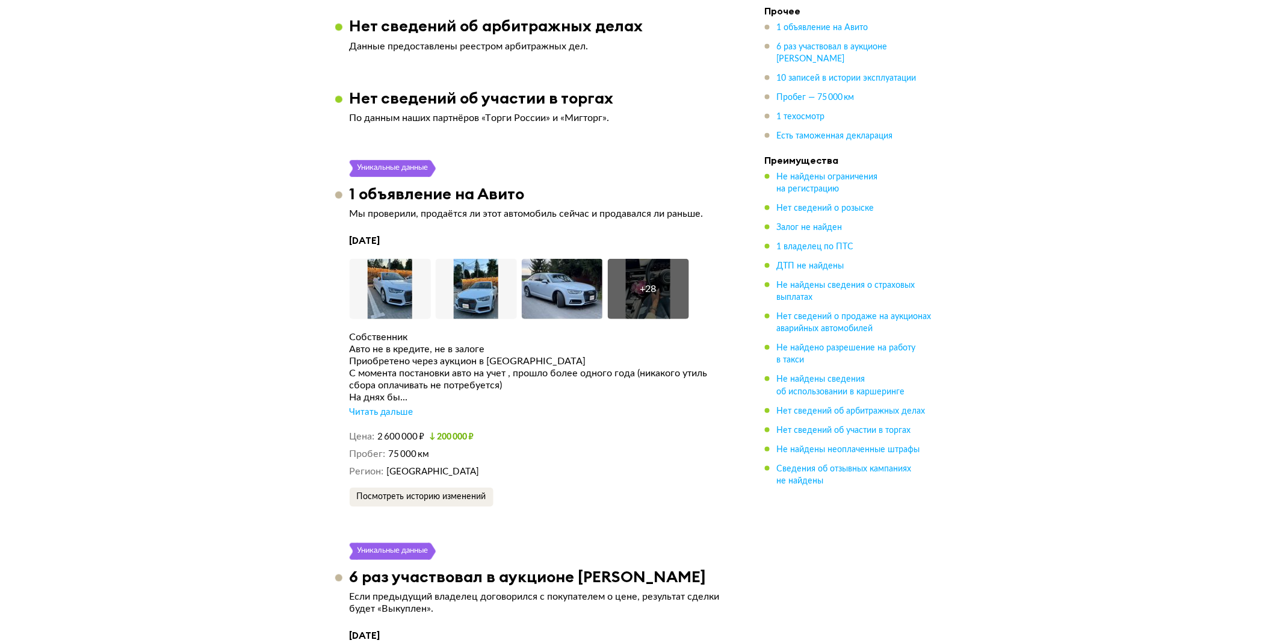
scroll to position [1806, 0]
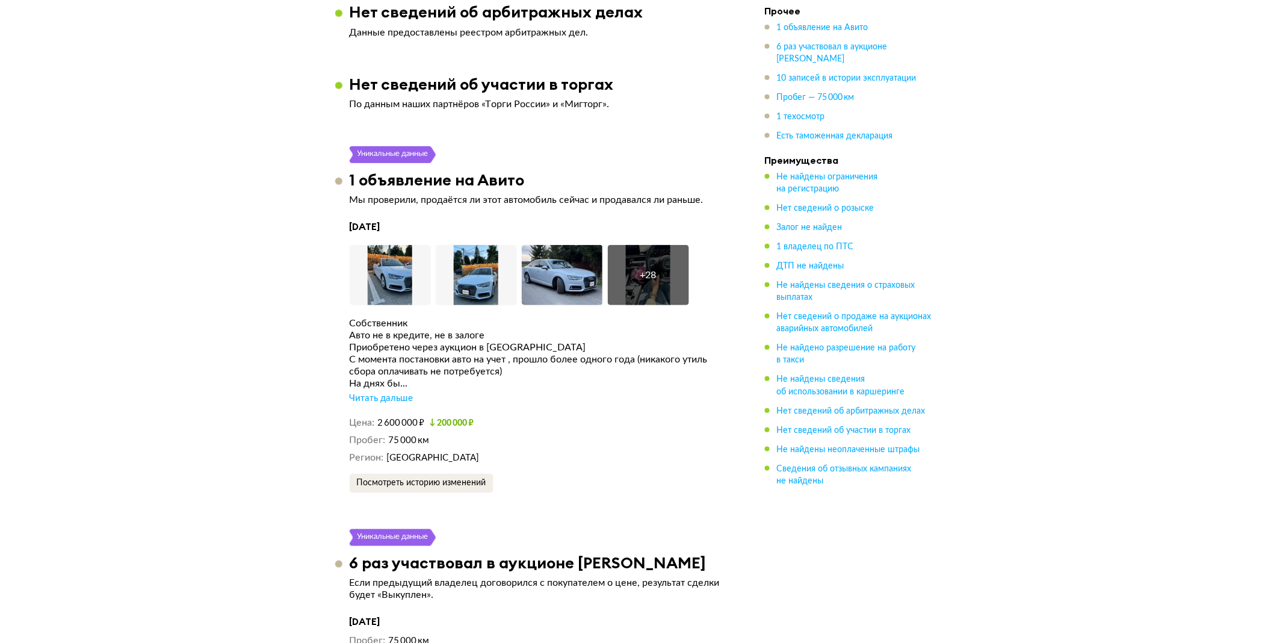
click at [377, 388] on div "Собственник Авто не в кредите, не в залоге Приобретено через аукцион в [GEOGRAP…" at bounding box center [539, 360] width 379 height 87
click at [377, 394] on div "Читать дальше" at bounding box center [382, 398] width 64 height 12
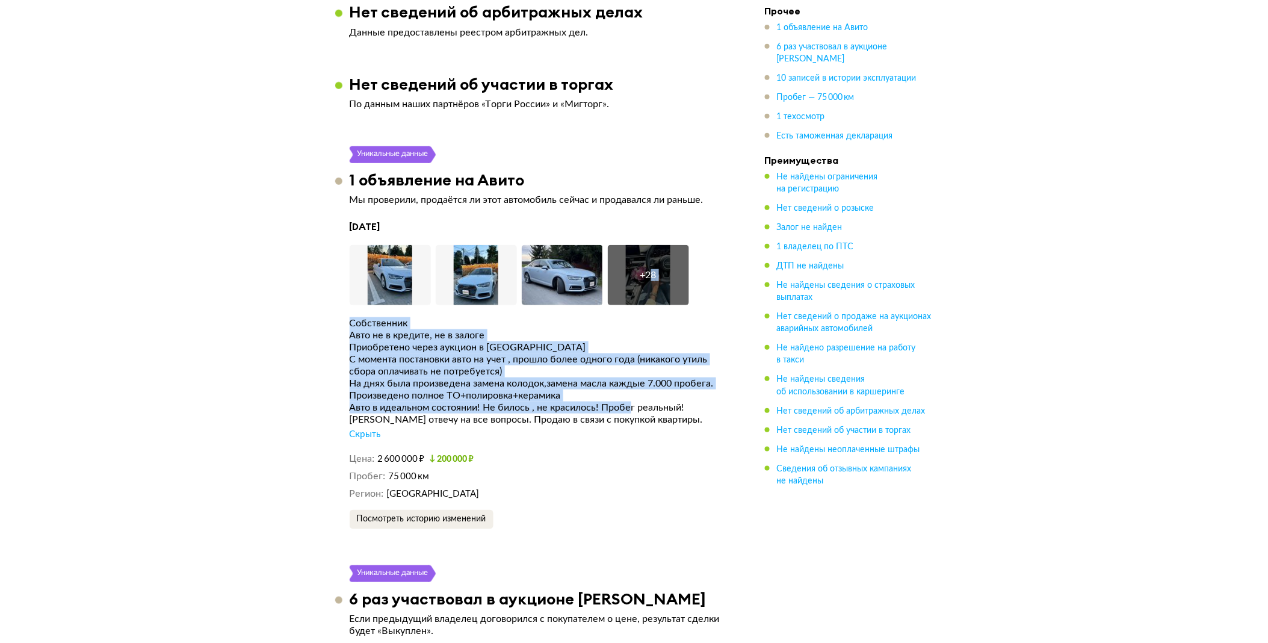
drag, startPoint x: 649, startPoint y: 285, endPoint x: 634, endPoint y: 401, distance: 117.7
click at [634, 401] on div "[DATE] Увеличить фото Увеличить фото Увеличить фото + 28 Увеличить фото Собстве…" at bounding box center [539, 374] width 379 height 309
click at [630, 403] on div "Авто в идеальном состоянии! Не билось , не красилось! Пробег реальный!" at bounding box center [539, 407] width 379 height 12
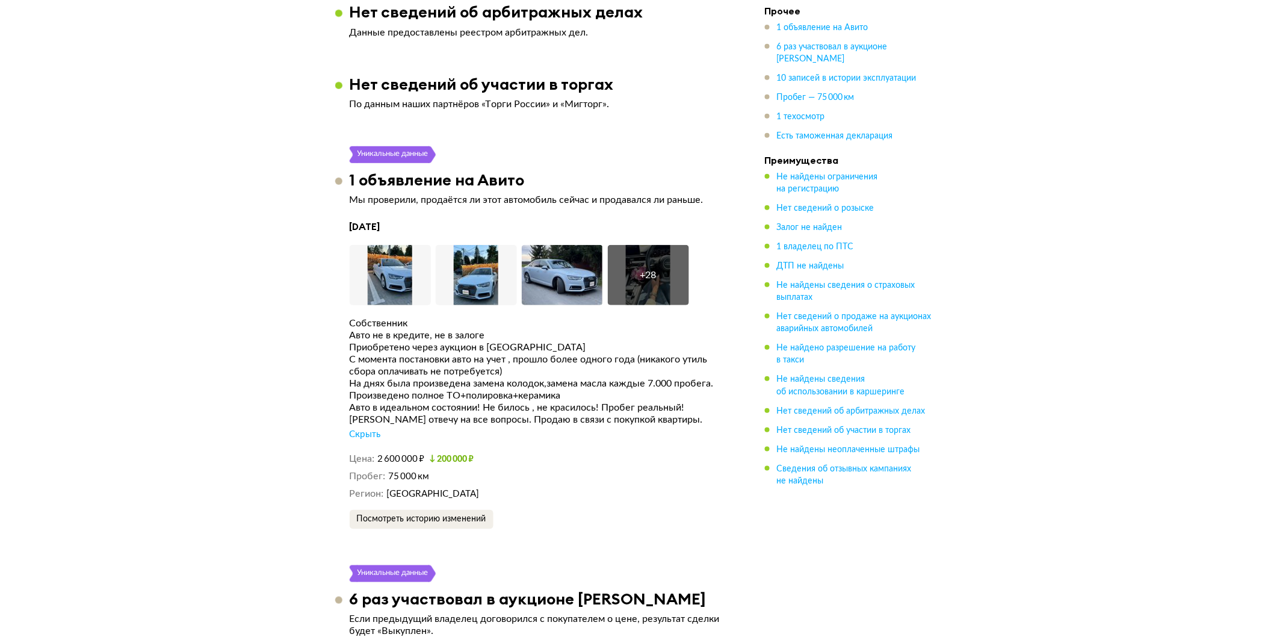
click at [559, 424] on div "Собственник Авто не в кредите, не в залоге Приобретено через аукцион в [GEOGRAP…" at bounding box center [539, 378] width 379 height 123
click at [556, 414] on div "[PERSON_NAME] отвечу на все вопросы. Продаю в связи с покупкой квартиры." at bounding box center [539, 420] width 379 height 12
click at [563, 407] on div "Авто в идеальном состоянии! Не билось , не красилось! Пробег реальный!" at bounding box center [539, 407] width 379 height 12
click at [550, 408] on div "Авто в идеальном состоянии! Не билось , не красилось! Пробег реальный!" at bounding box center [539, 407] width 379 height 12
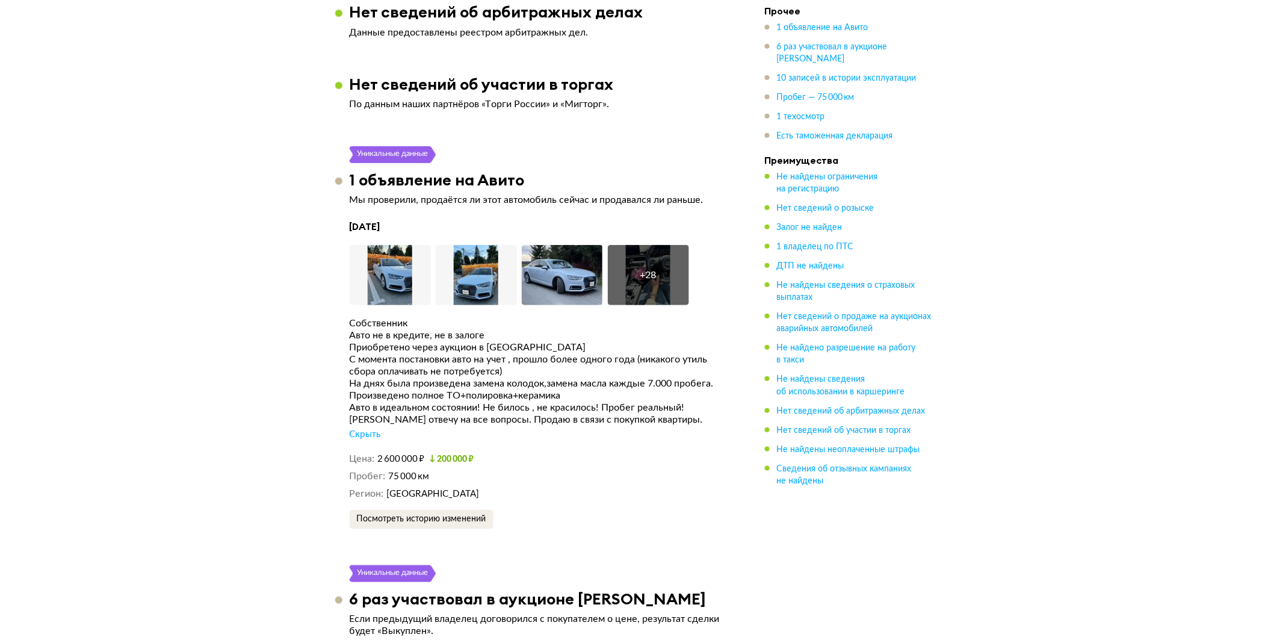
click at [550, 408] on div "Авто в идеальном состоянии! Не билось , не красилось! Пробег реальный!" at bounding box center [539, 407] width 379 height 12
click at [539, 414] on div "Собственник Авто не в кредите, не в залоге Приобретено через аукцион в [GEOGRAP…" at bounding box center [539, 378] width 379 height 123
drag, startPoint x: 539, startPoint y: 414, endPoint x: 513, endPoint y: 414, distance: 25.9
click at [513, 414] on div "[PERSON_NAME] отвечу на все вопросы. Продаю в связи с покупкой квартиры." at bounding box center [539, 420] width 379 height 12
drag, startPoint x: 545, startPoint y: 417, endPoint x: 665, endPoint y: 429, distance: 121.0
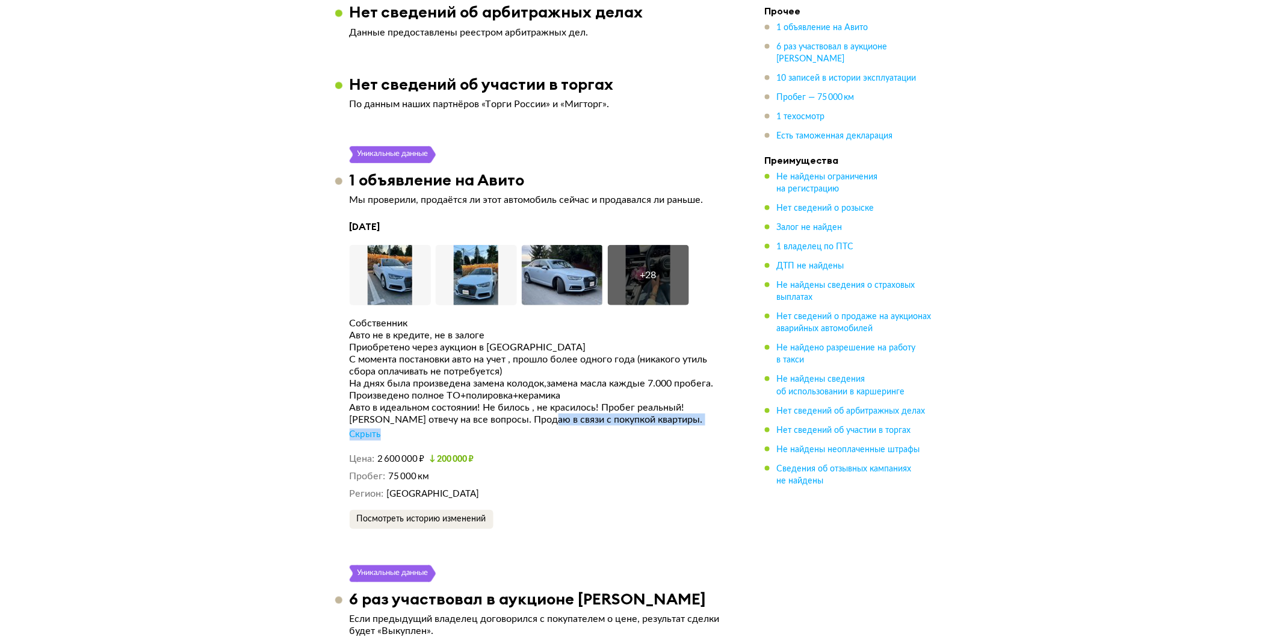
click at [665, 429] on div "Собственник Авто не в кредите, не в залоге Приобретено через аукцион в [GEOGRAP…" at bounding box center [539, 378] width 379 height 123
drag, startPoint x: 665, startPoint y: 429, endPoint x: 645, endPoint y: 420, distance: 22.4
click at [645, 420] on div "[PERSON_NAME] отвечу на все вопросы. Продаю в связи с покупкой квартиры." at bounding box center [539, 420] width 379 height 12
click at [598, 260] on img at bounding box center [562, 275] width 81 height 60
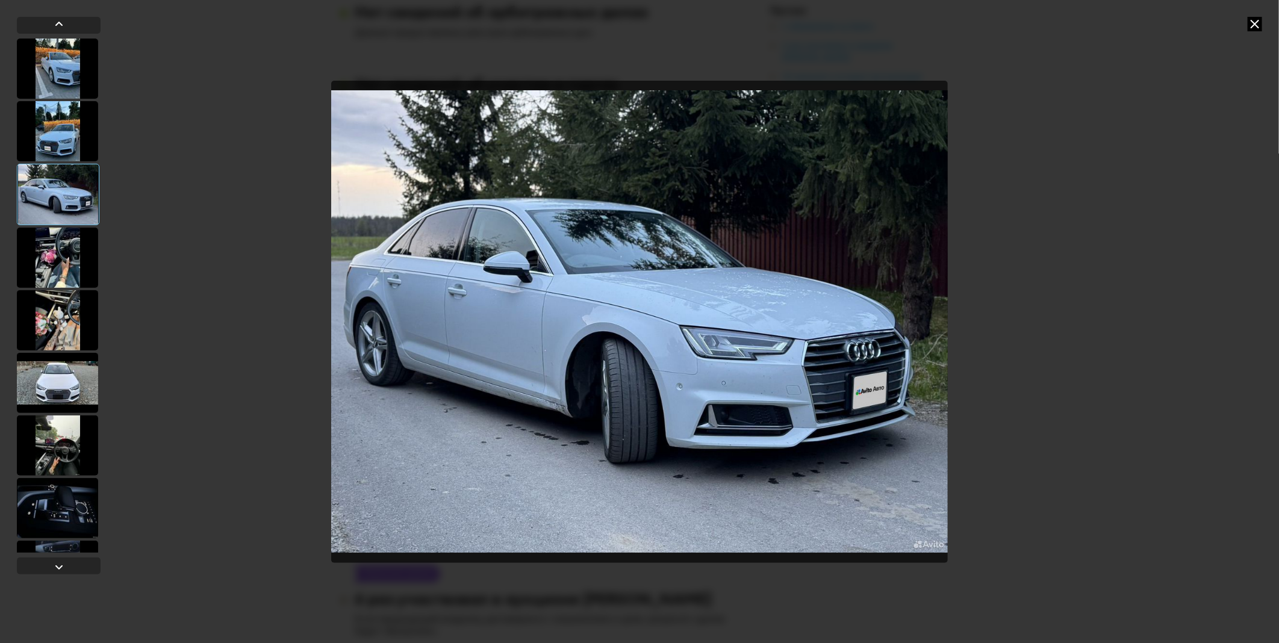
click at [62, 249] on div at bounding box center [57, 258] width 81 height 60
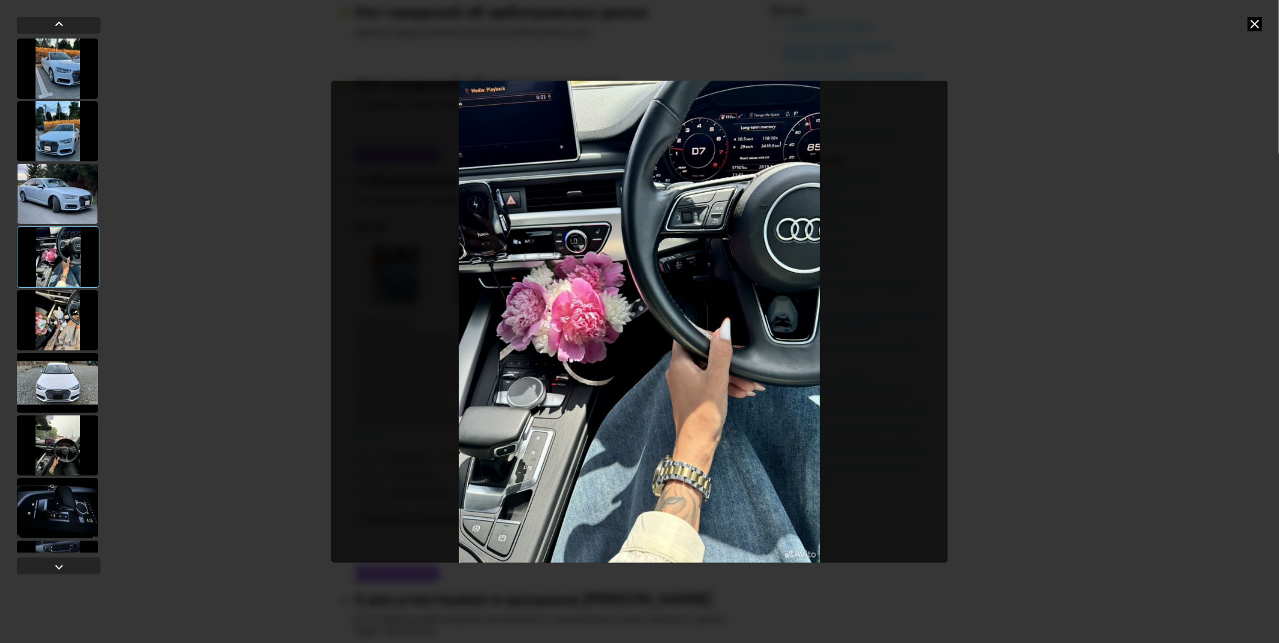
click at [110, 383] on div at bounding box center [639, 321] width 1279 height 643
click at [99, 373] on div at bounding box center [59, 296] width 84 height 514
click at [71, 309] on div at bounding box center [57, 320] width 81 height 60
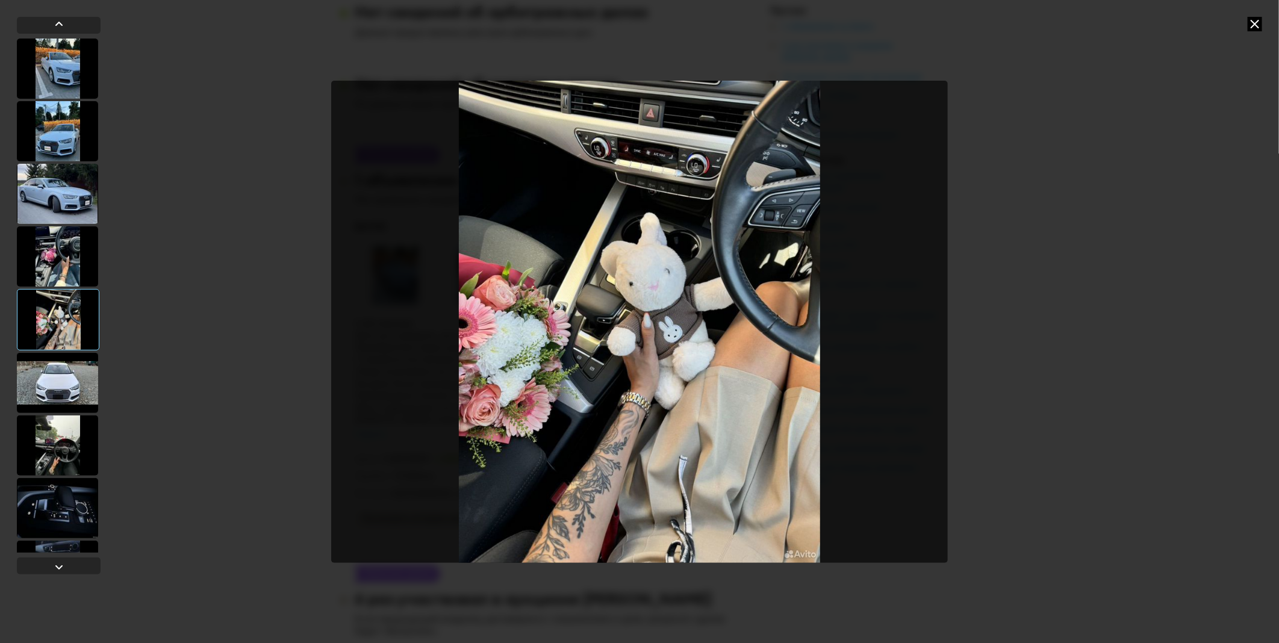
click at [58, 365] on div at bounding box center [57, 383] width 81 height 60
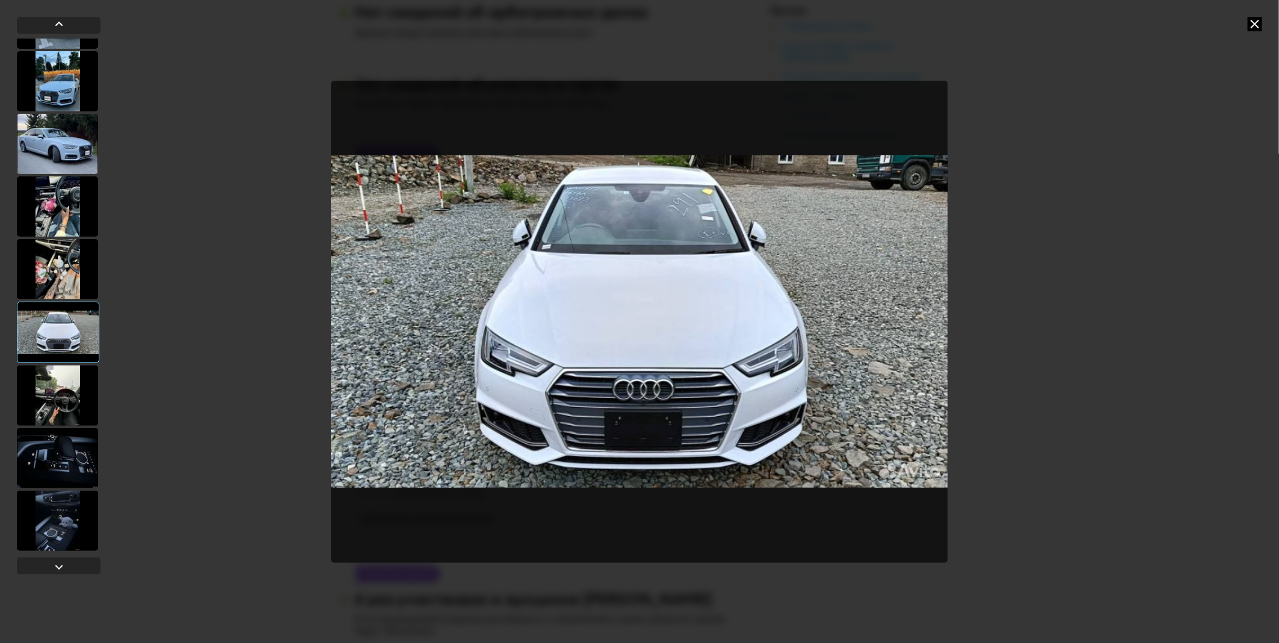
scroll to position [134, 0]
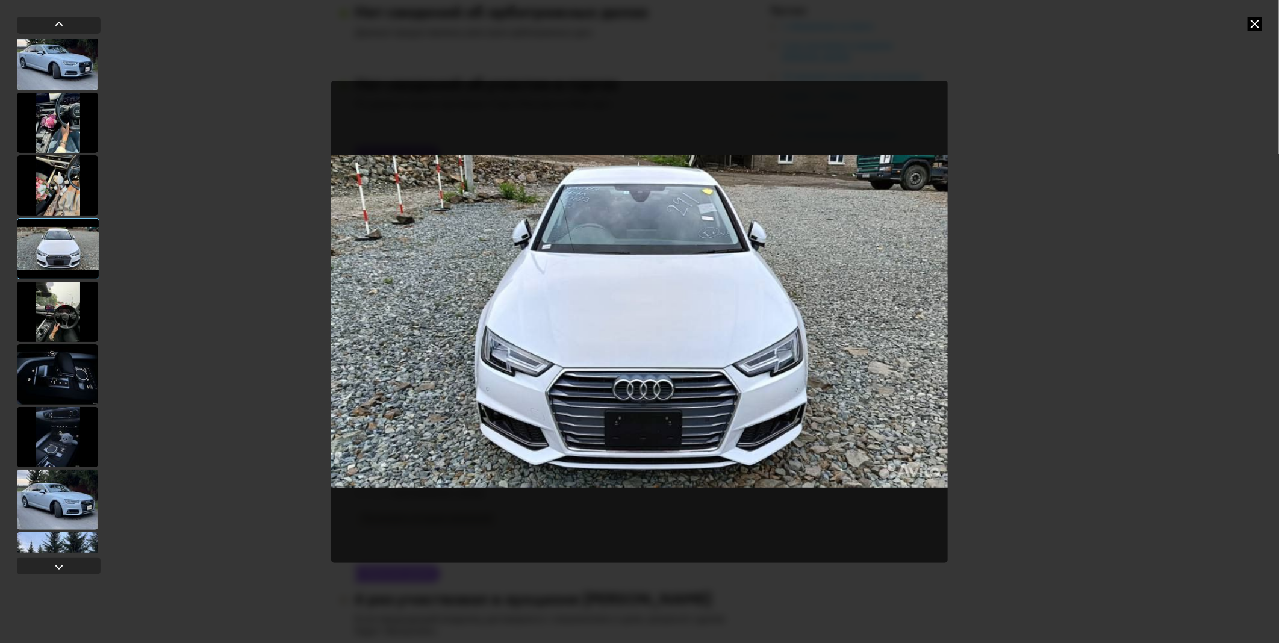
click at [58, 369] on div at bounding box center [57, 374] width 81 height 60
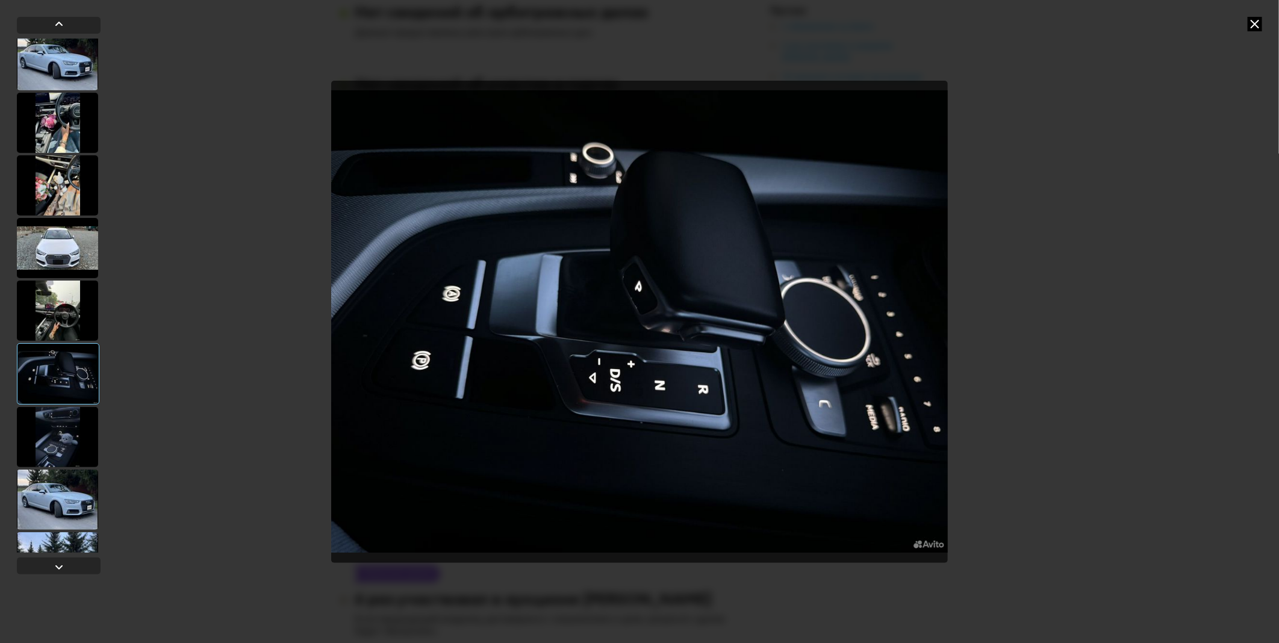
click at [67, 398] on div at bounding box center [58, 373] width 82 height 61
click at [53, 405] on div at bounding box center [59, 296] width 84 height 514
click at [63, 435] on div at bounding box center [57, 437] width 81 height 60
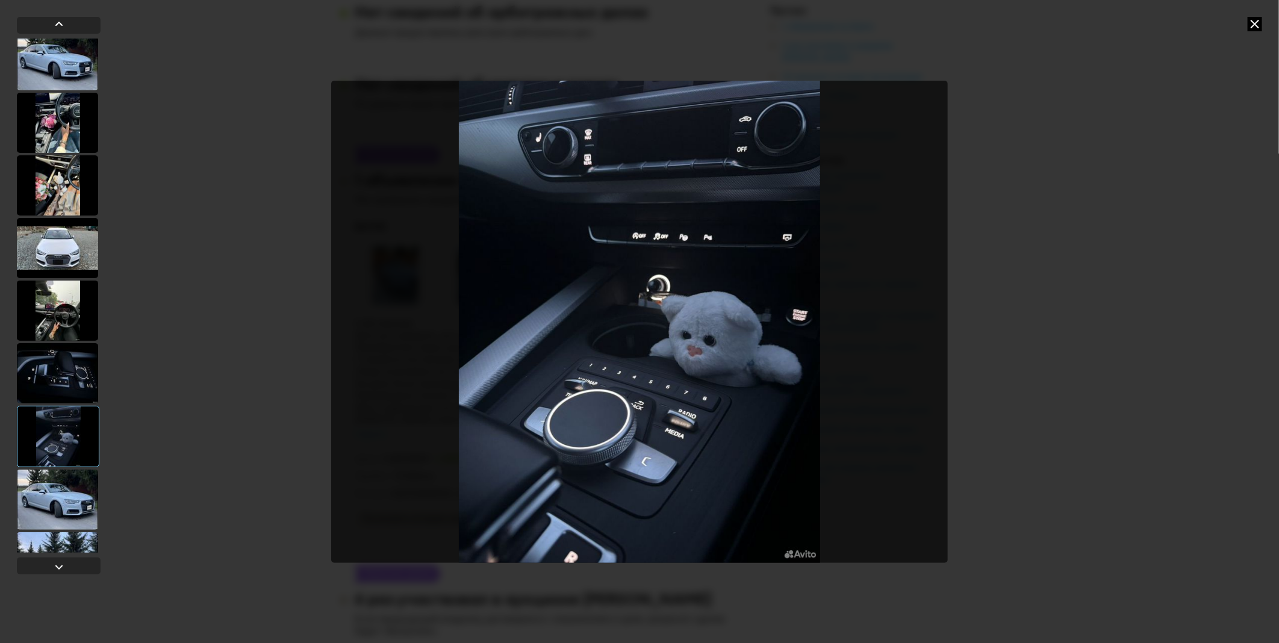
click at [73, 494] on div at bounding box center [57, 500] width 81 height 60
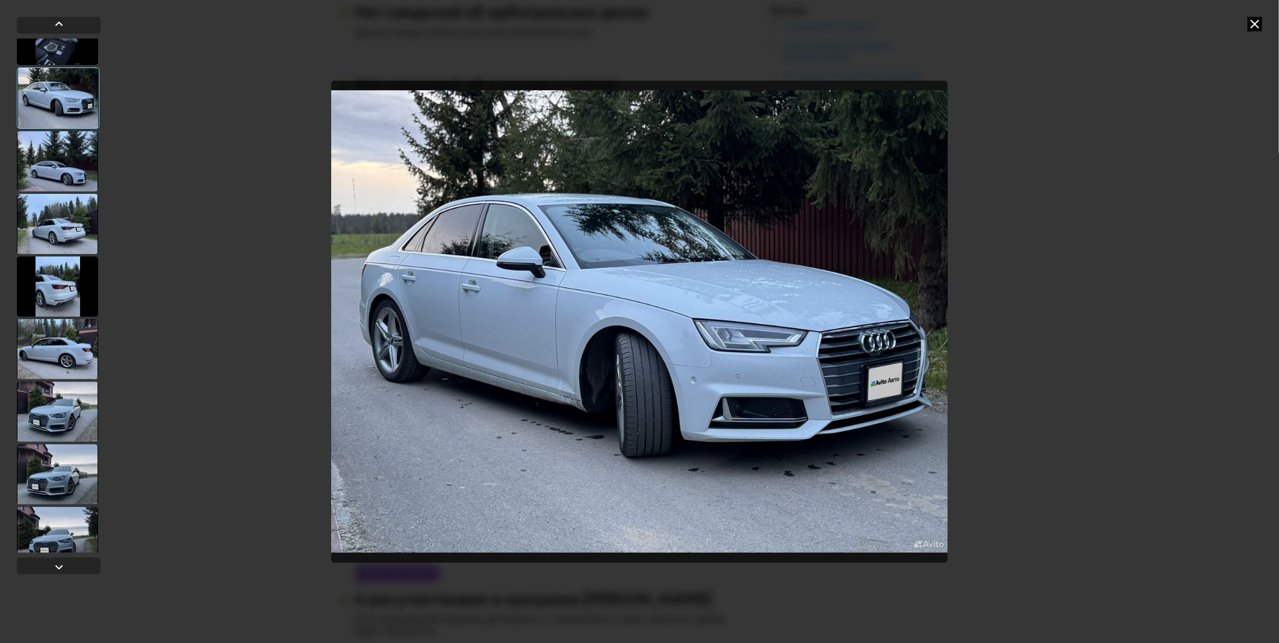
scroll to position [669, 0]
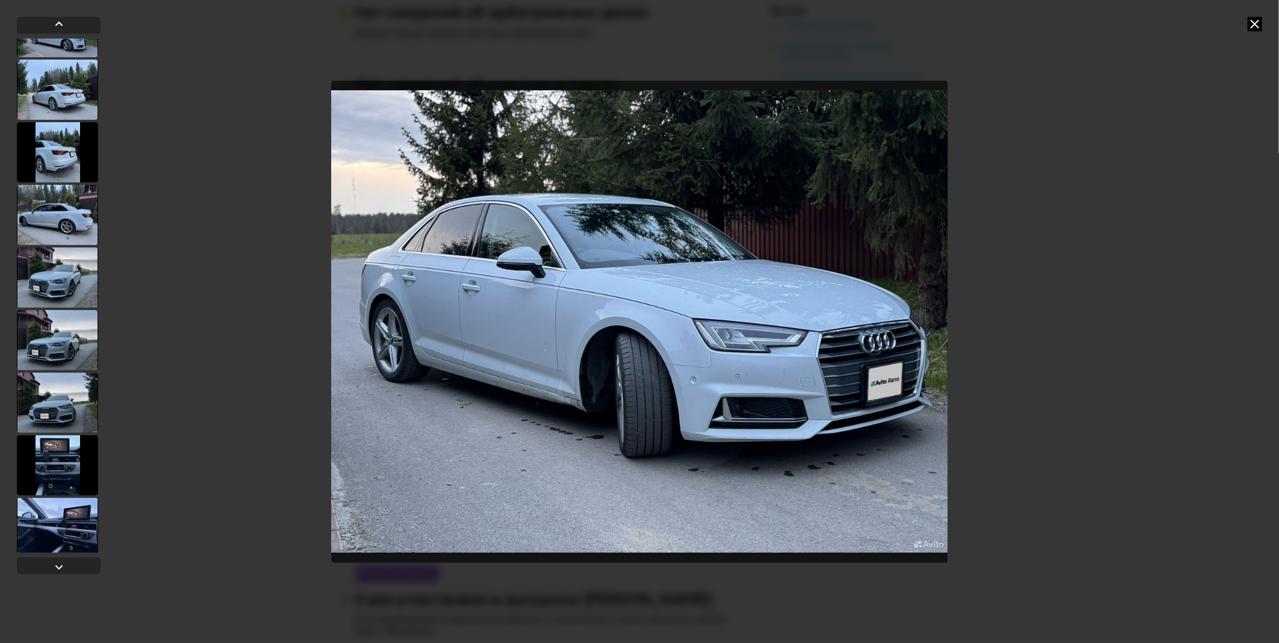
click at [78, 280] on div at bounding box center [57, 277] width 81 height 60
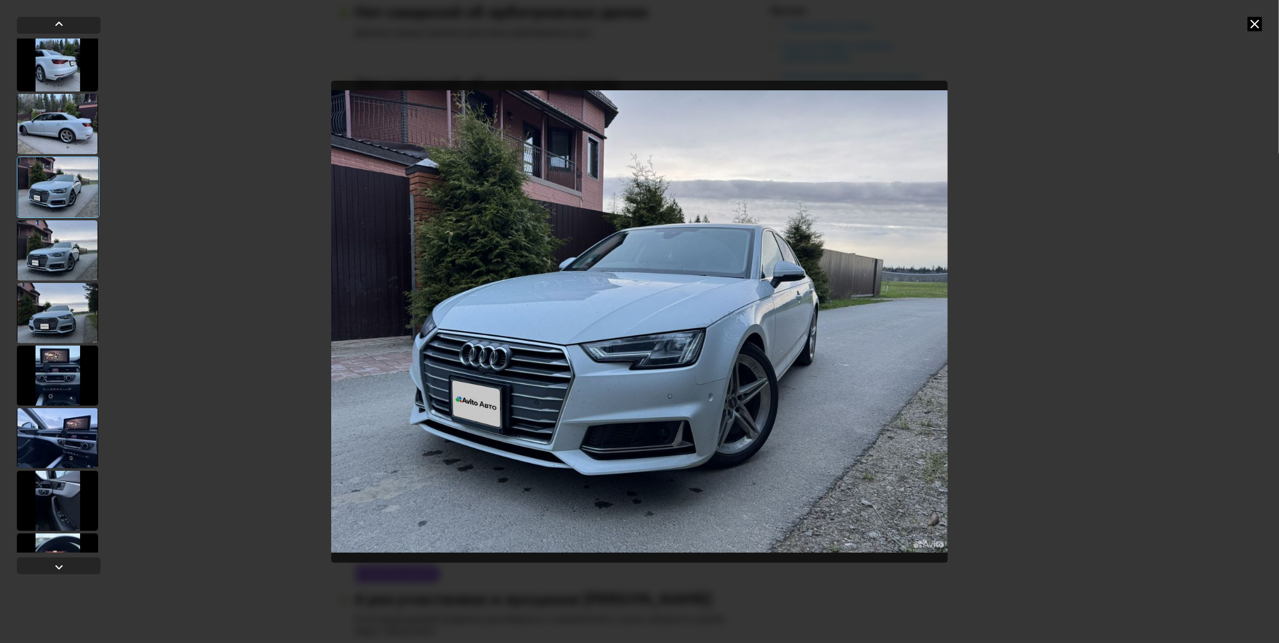
scroll to position [935, 0]
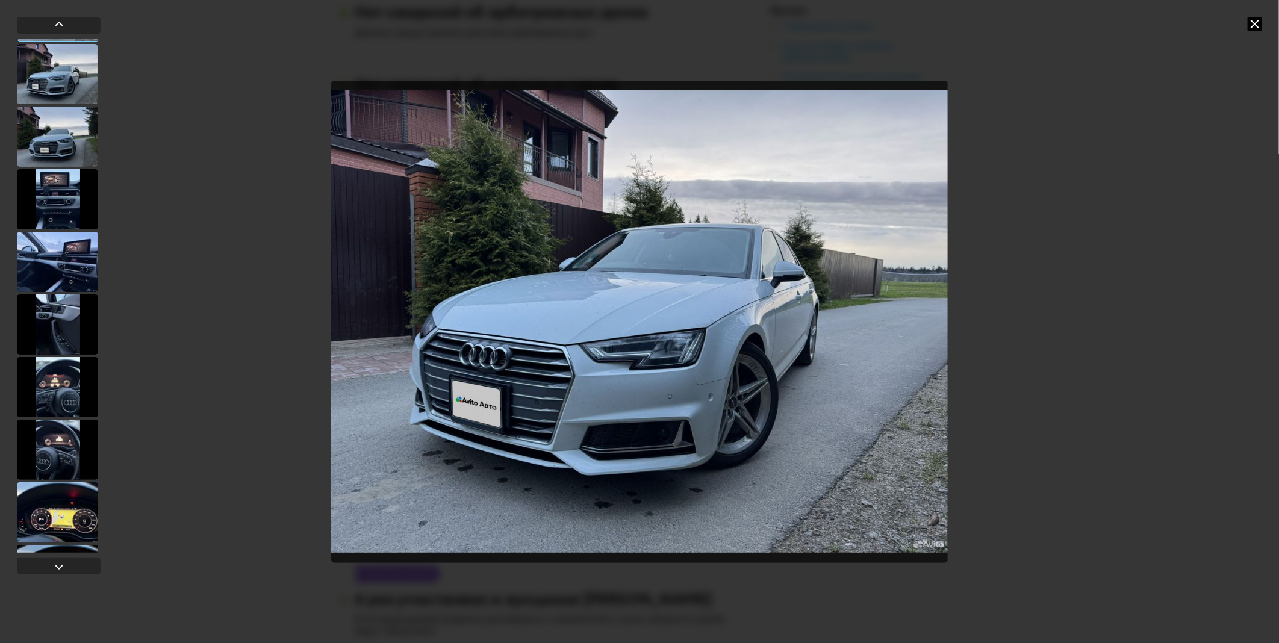
click at [77, 284] on div at bounding box center [57, 262] width 81 height 60
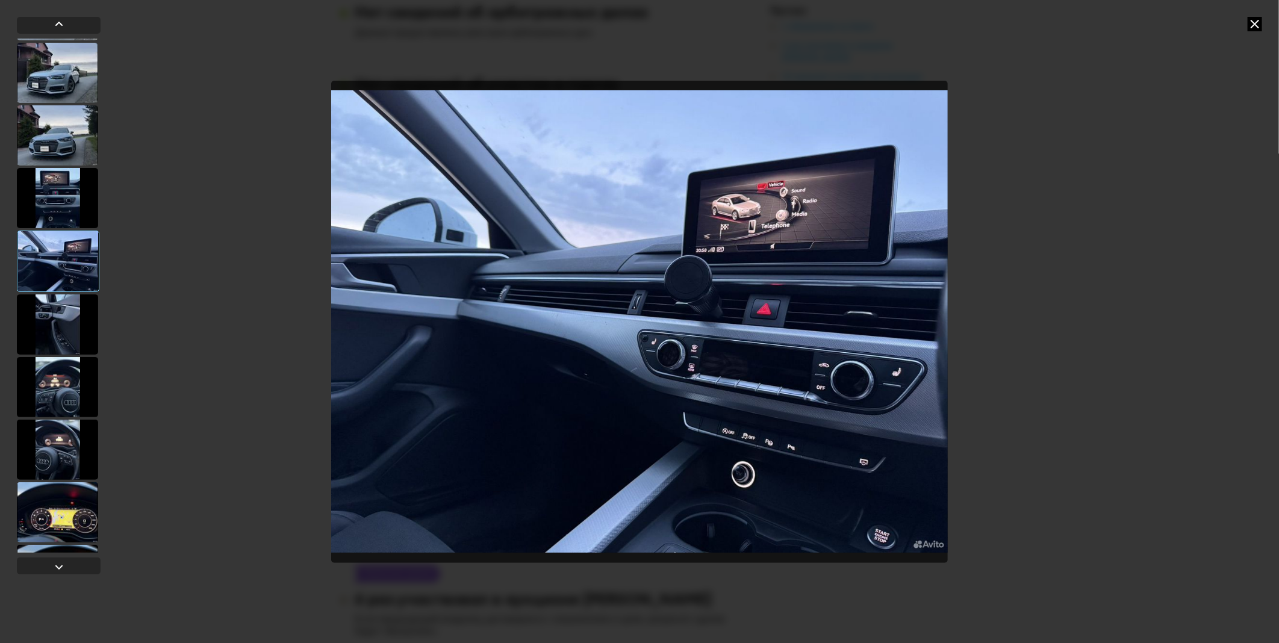
click at [69, 332] on div at bounding box center [57, 324] width 81 height 60
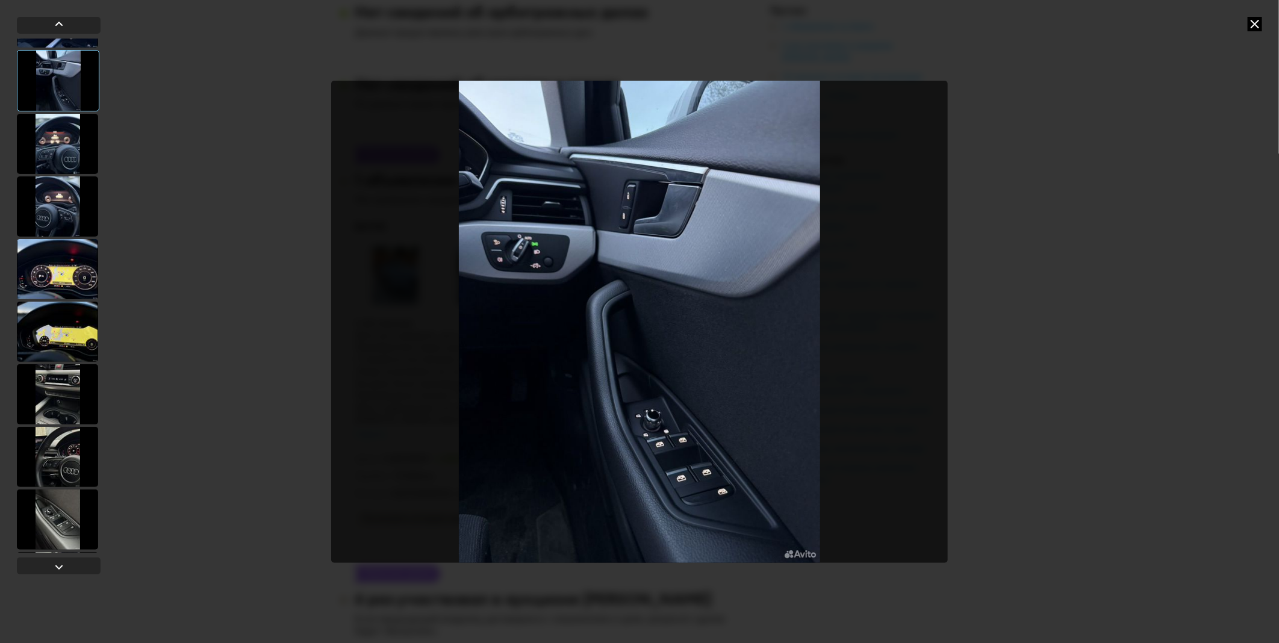
scroll to position [1202, 0]
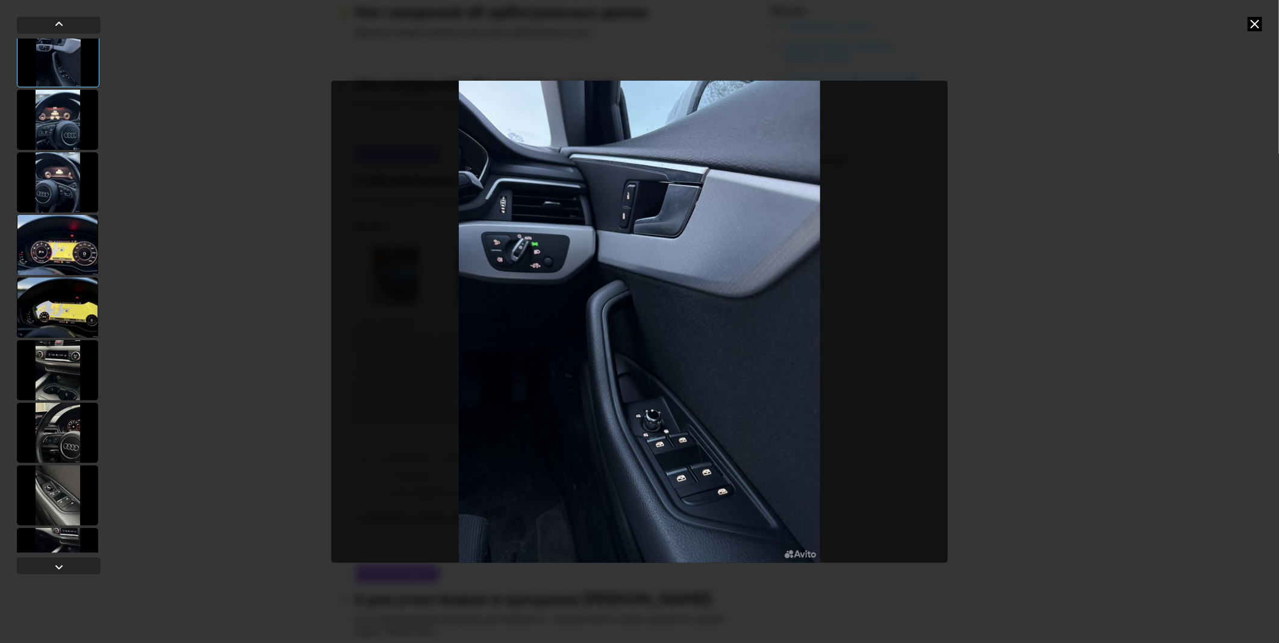
click at [69, 332] on div at bounding box center [57, 307] width 81 height 60
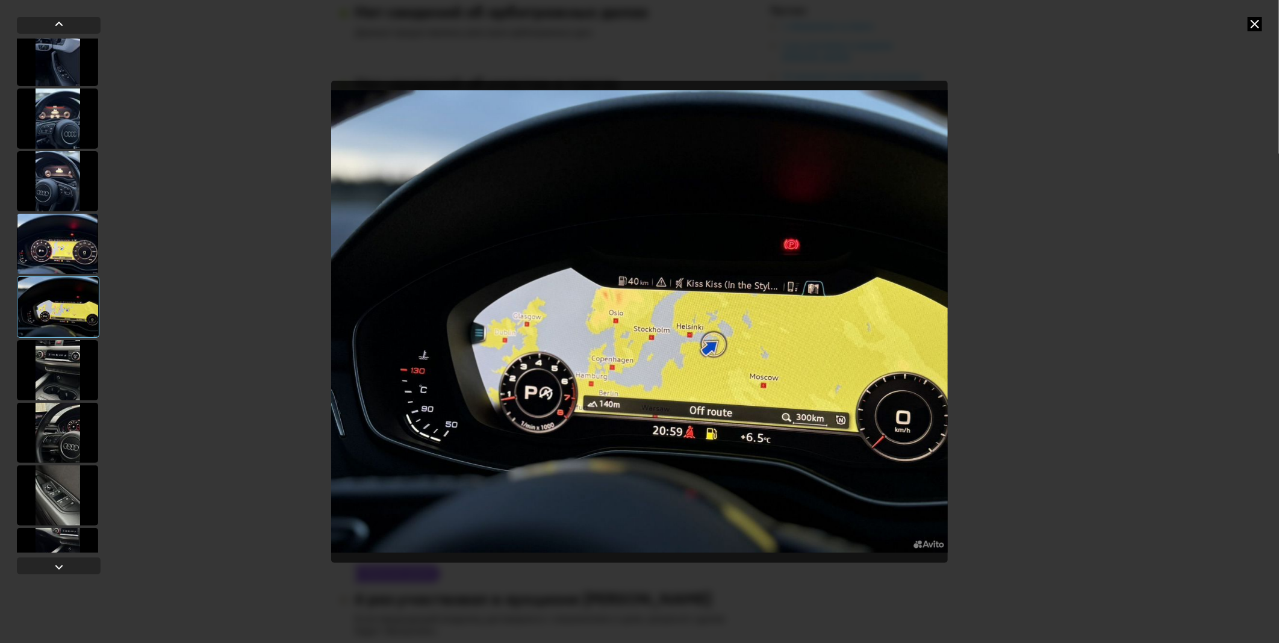
click at [68, 335] on div at bounding box center [58, 306] width 82 height 61
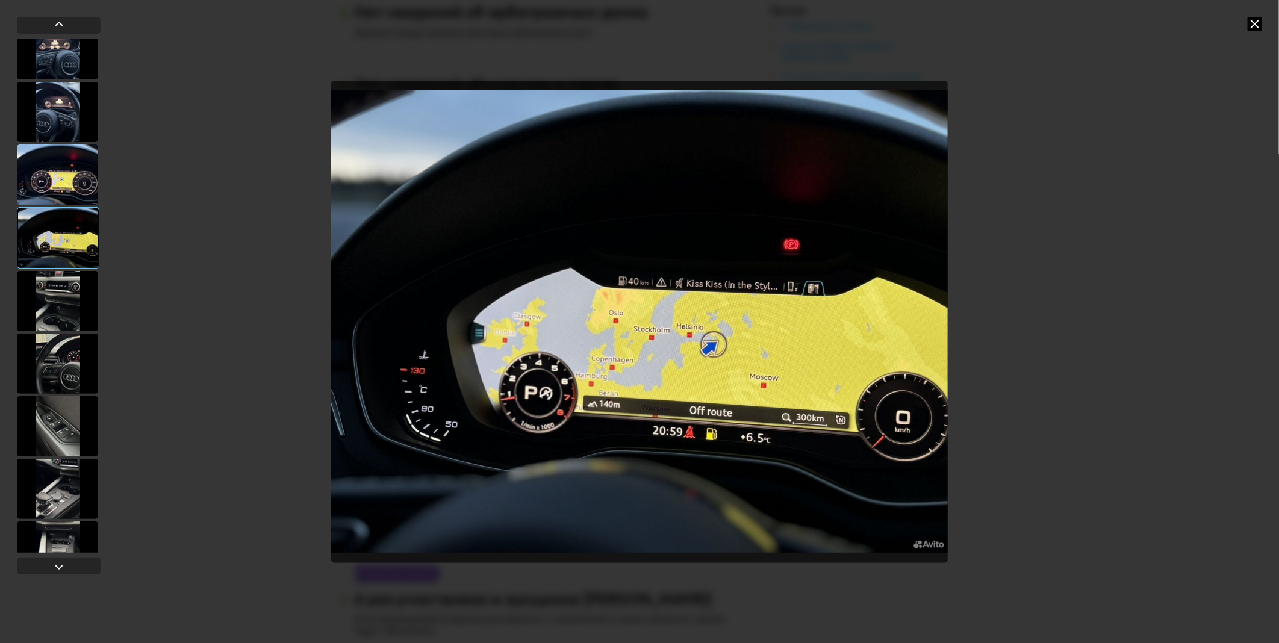
scroll to position [1336, 0]
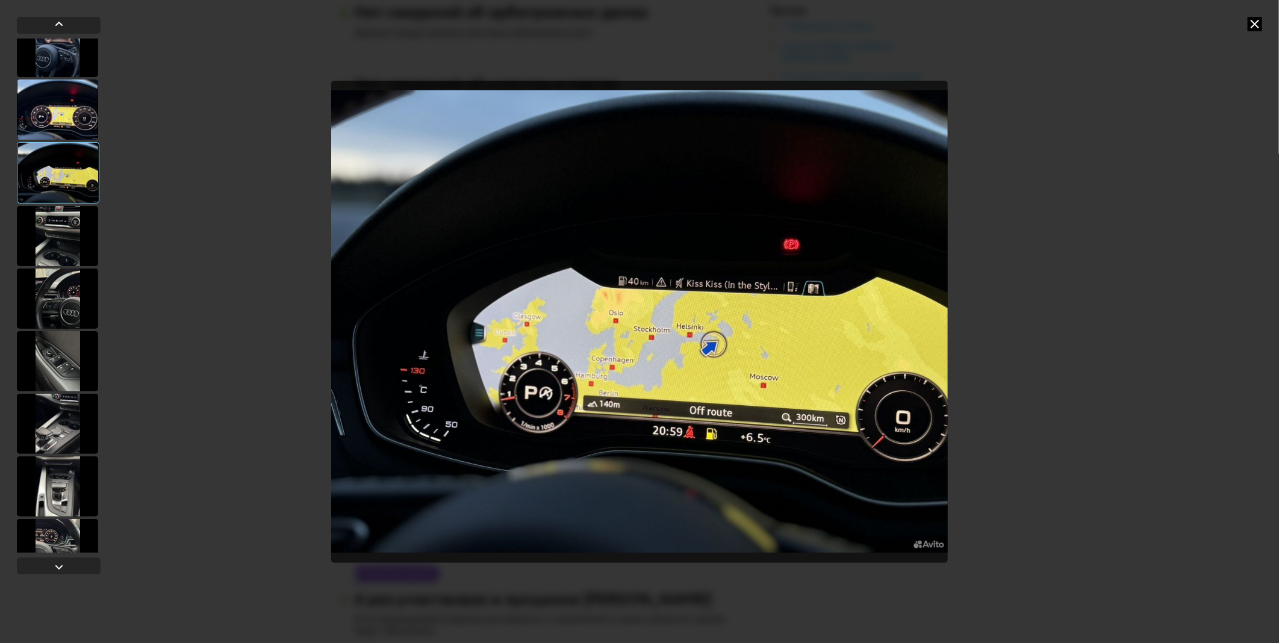
click at [73, 346] on div at bounding box center [57, 361] width 81 height 60
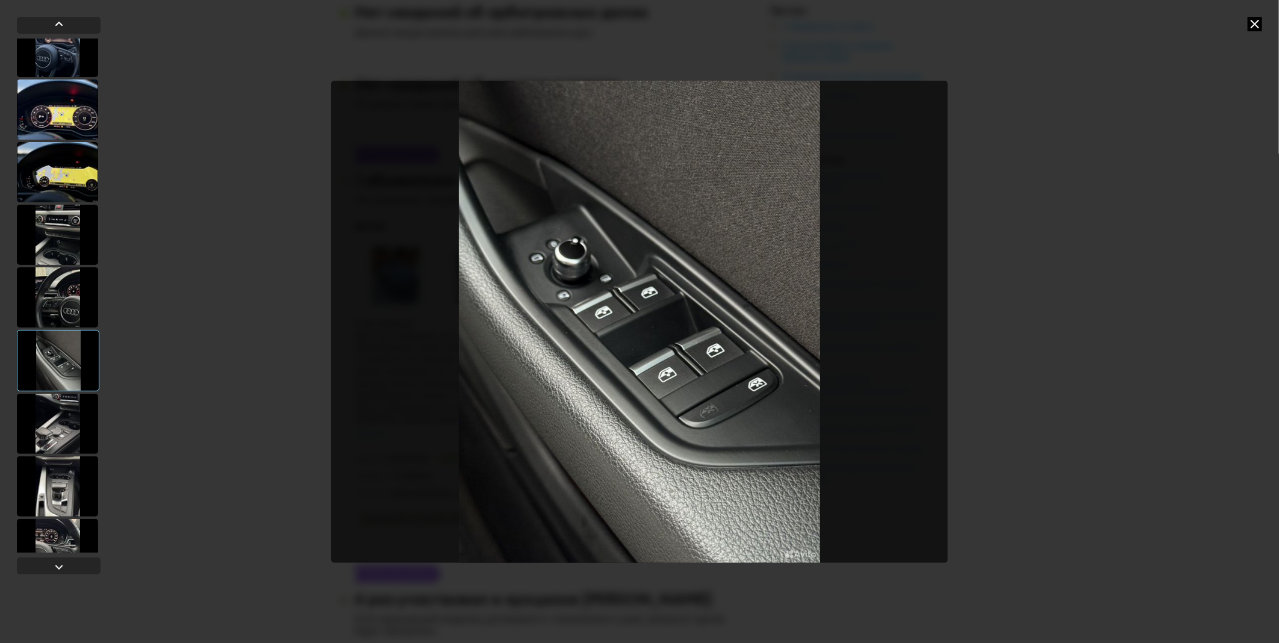
click at [72, 315] on div at bounding box center [57, 297] width 81 height 60
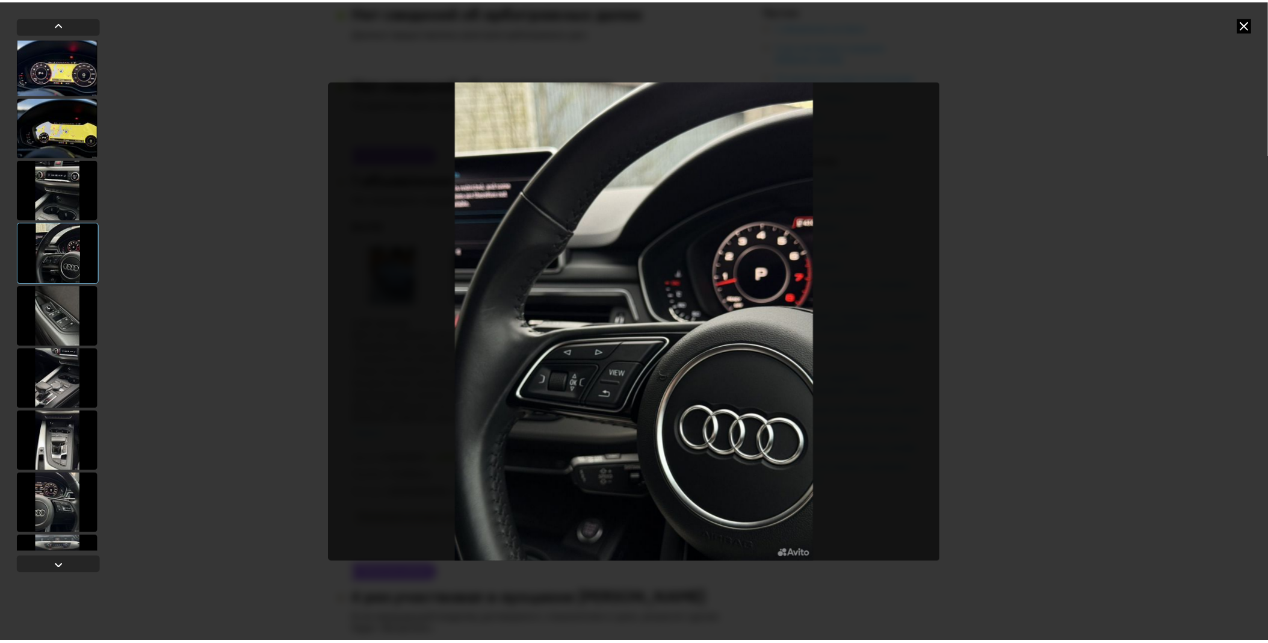
scroll to position [1427, 0]
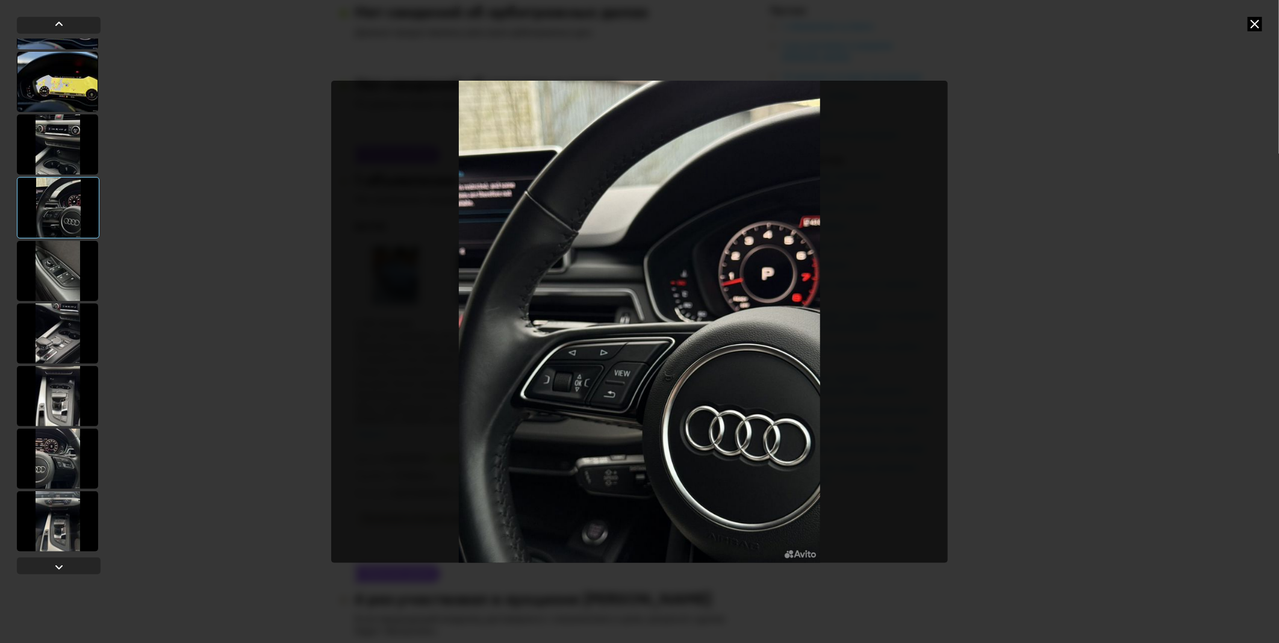
click at [75, 320] on div at bounding box center [57, 333] width 81 height 60
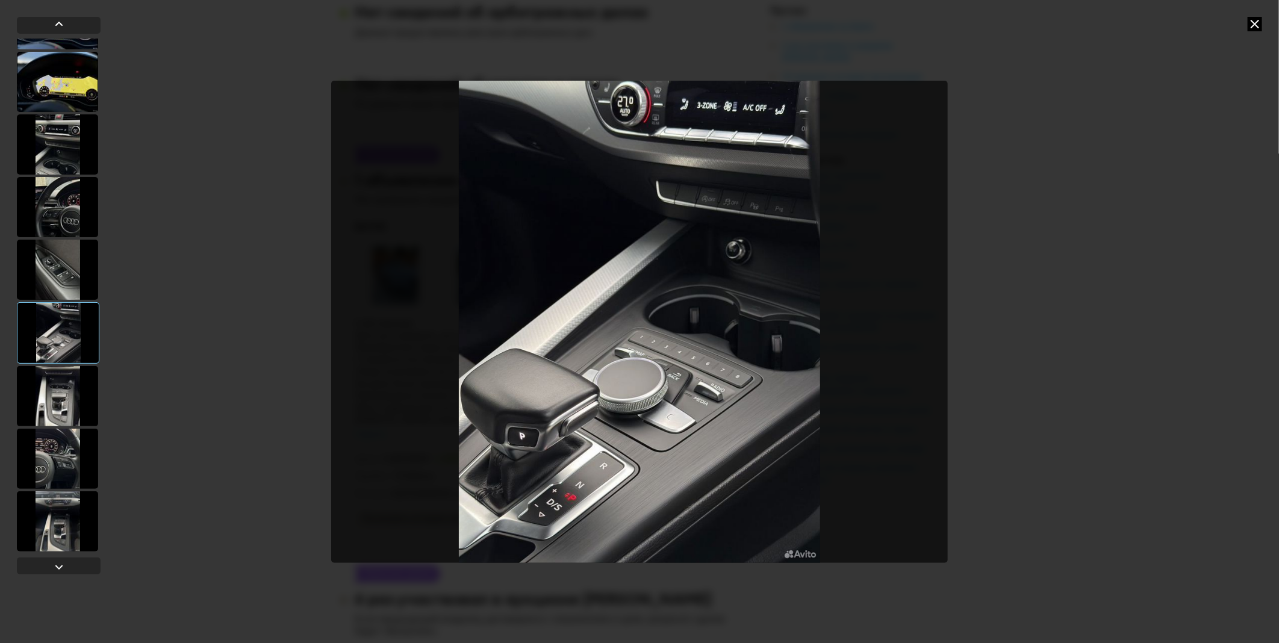
click at [46, 387] on div at bounding box center [57, 396] width 81 height 60
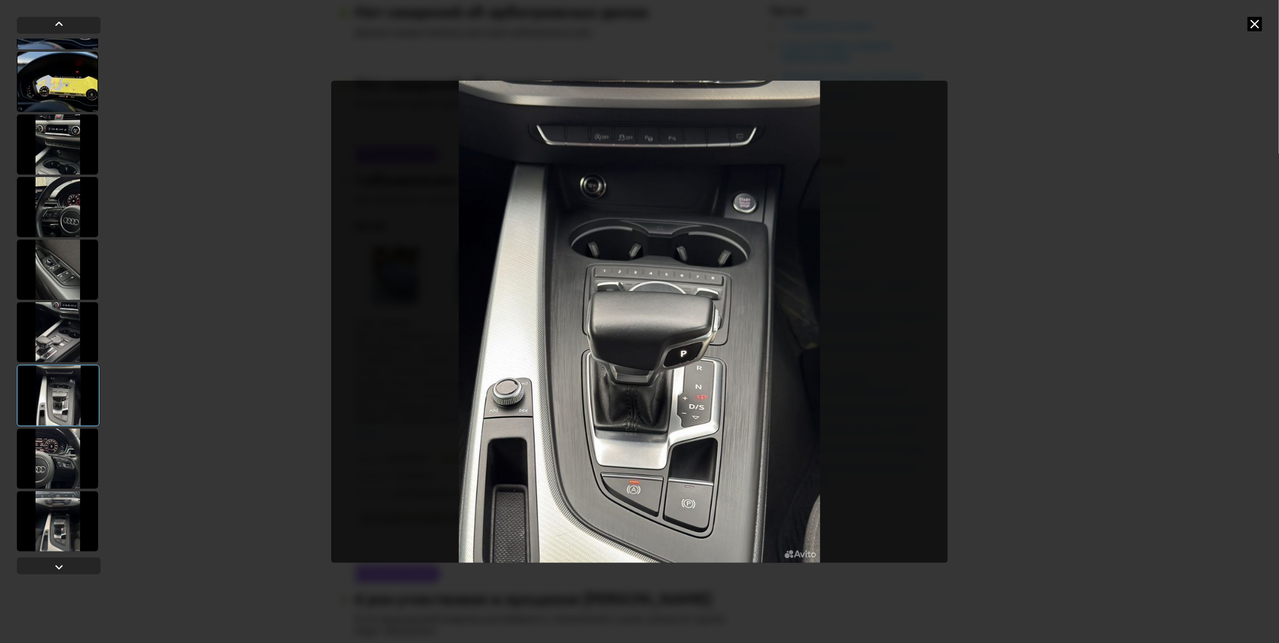
click at [66, 488] on div at bounding box center [57, 459] width 81 height 60
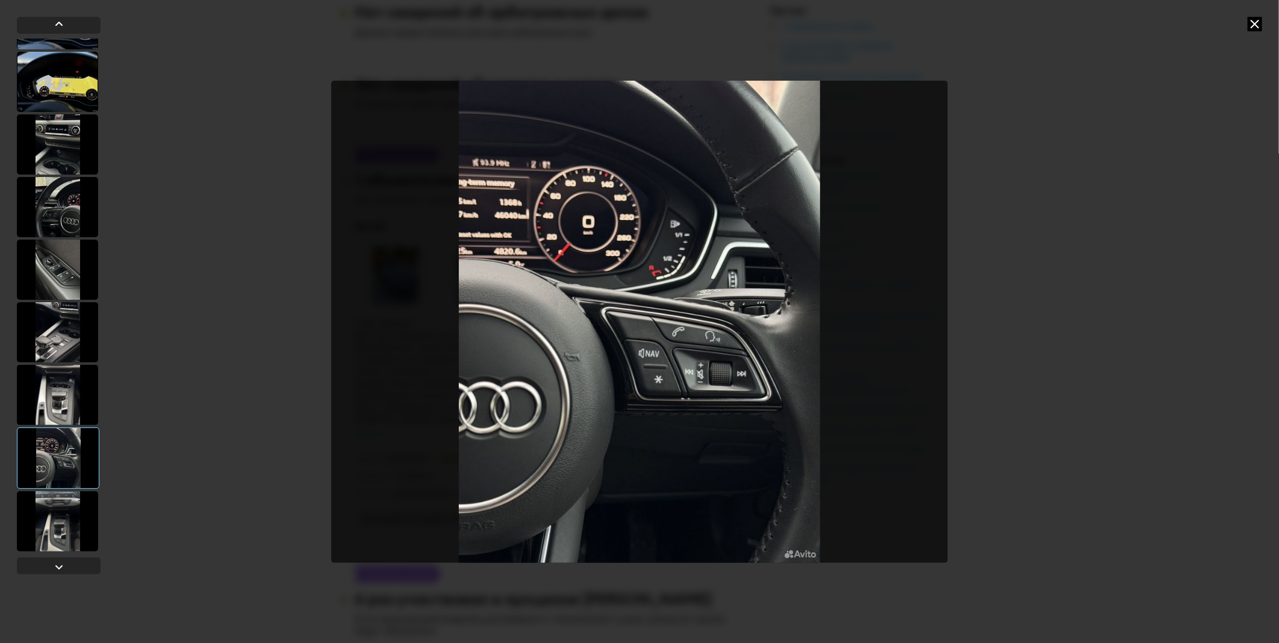
click at [49, 508] on div at bounding box center [57, 521] width 81 height 60
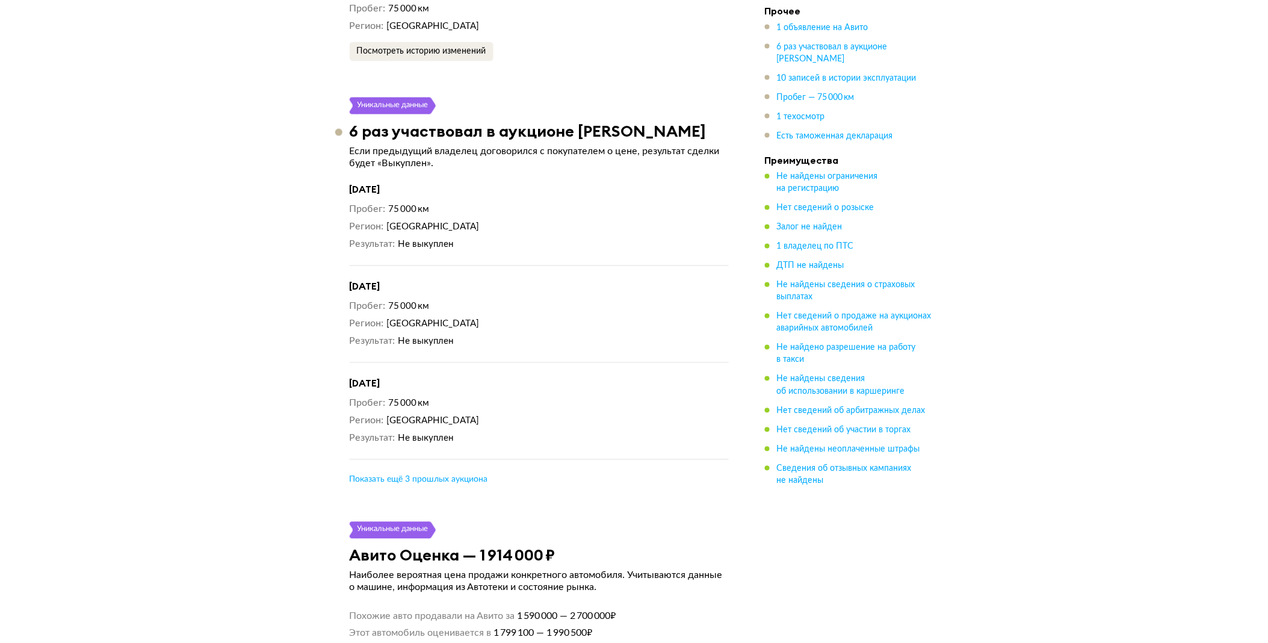
drag, startPoint x: 317, startPoint y: 358, endPoint x: 306, endPoint y: 442, distance: 85.0
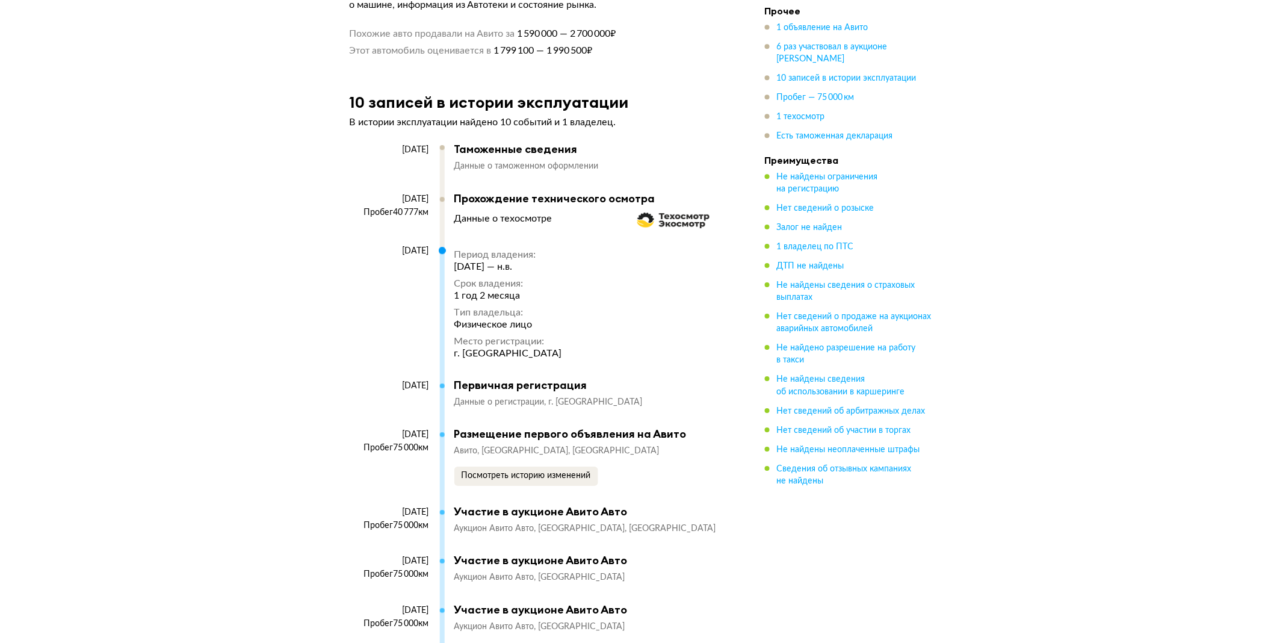
drag, startPoint x: 305, startPoint y: 414, endPoint x: 304, endPoint y: 516, distance: 102.3
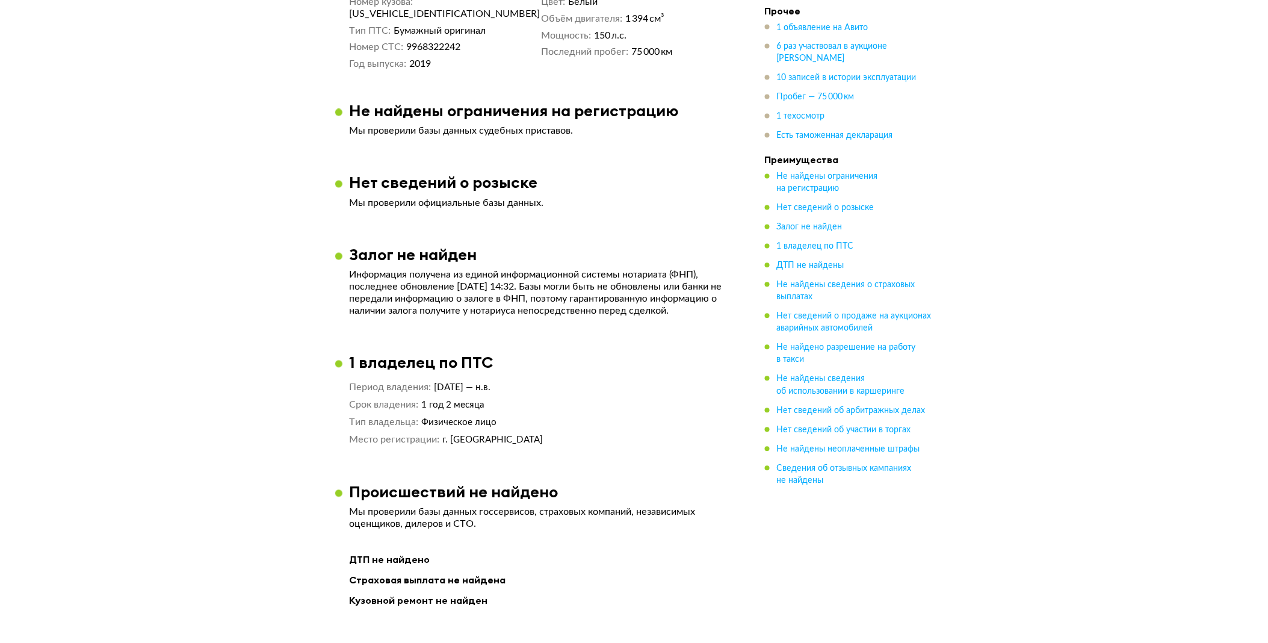
scroll to position [0, 0]
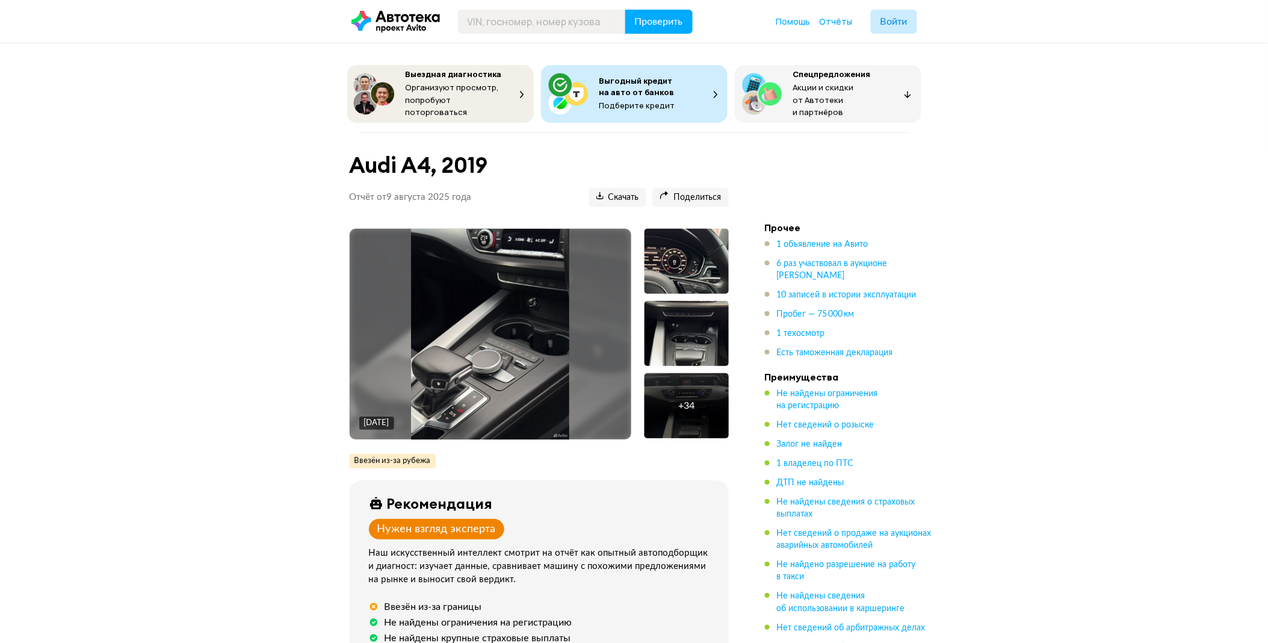
drag, startPoint x: 309, startPoint y: 501, endPoint x: 621, endPoint y: 245, distance: 403.2
